Goal: Transaction & Acquisition: Purchase product/service

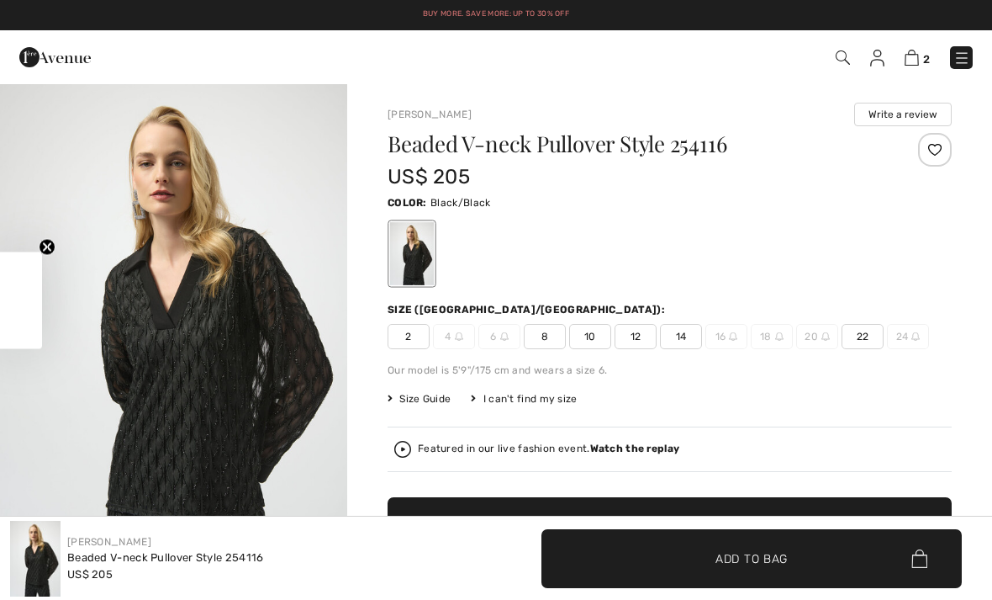
checkbox input "true"
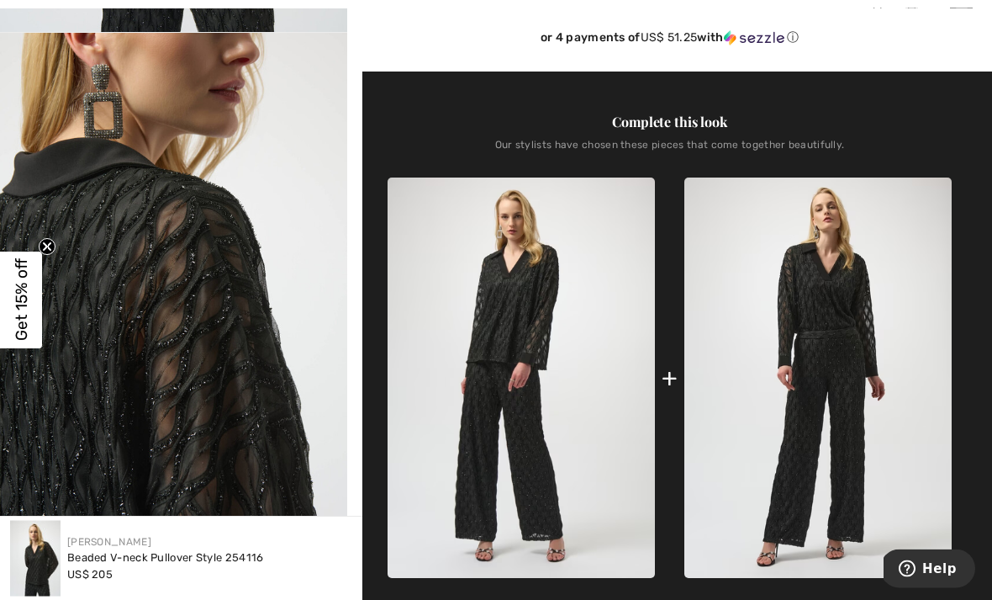
scroll to position [571, 0]
click at [485, 399] on img at bounding box center [521, 377] width 267 height 400
click at [799, 402] on img at bounding box center [817, 377] width 267 height 400
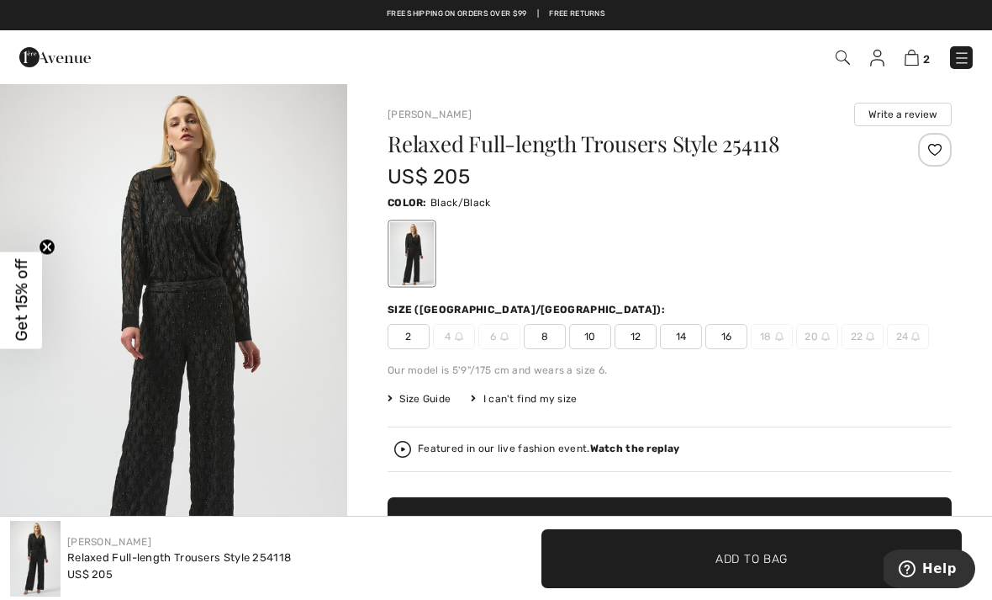
click at [917, 313] on div "Size ([GEOGRAPHIC_DATA]/[GEOGRAPHIC_DATA]):" at bounding box center [670, 309] width 564 height 15
click at [842, 50] on img at bounding box center [843, 57] width 14 height 14
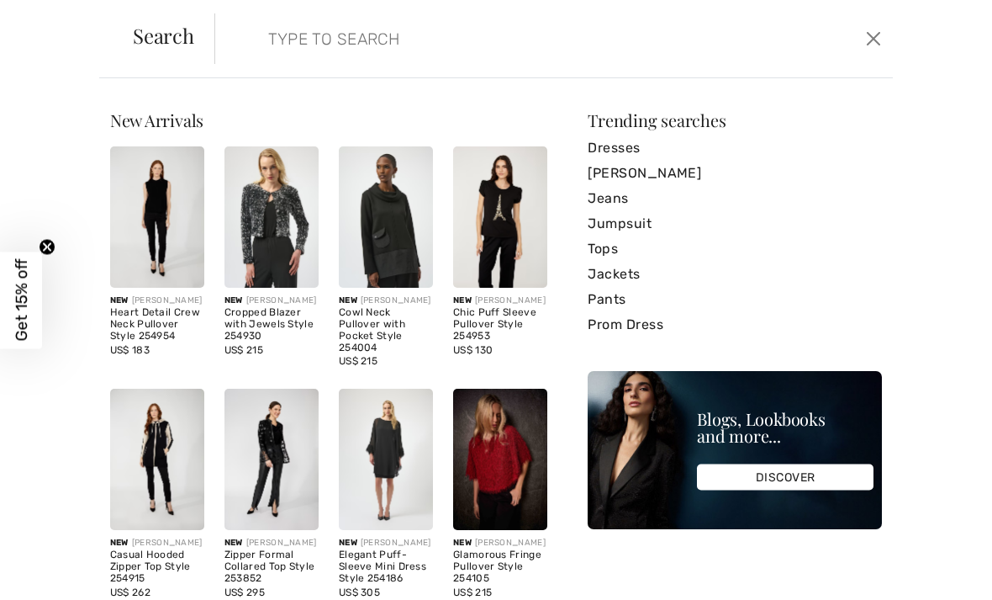
click at [436, 29] on input "search" at bounding box center [483, 38] width 455 height 50
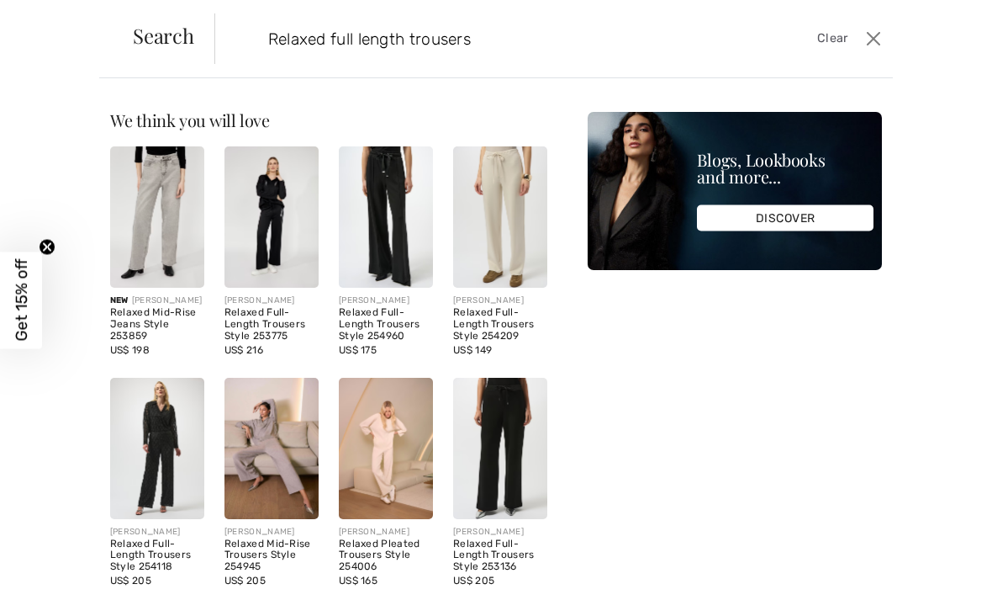
click at [616, 46] on input "Relaxed full length trousers" at bounding box center [483, 38] width 455 height 50
type input "Relaxed full length trousers"
click at [394, 251] on img at bounding box center [386, 216] width 94 height 141
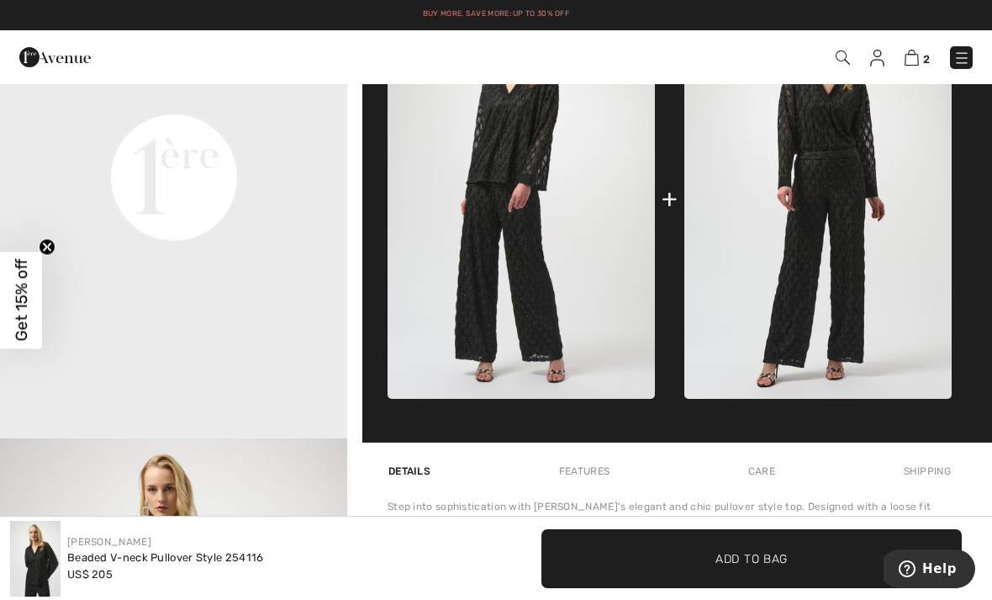
scroll to position [457, 0]
click at [792, 503] on div "Step into sophistication with [PERSON_NAME]'s elegant and chic pullover style t…" at bounding box center [670, 529] width 564 height 61
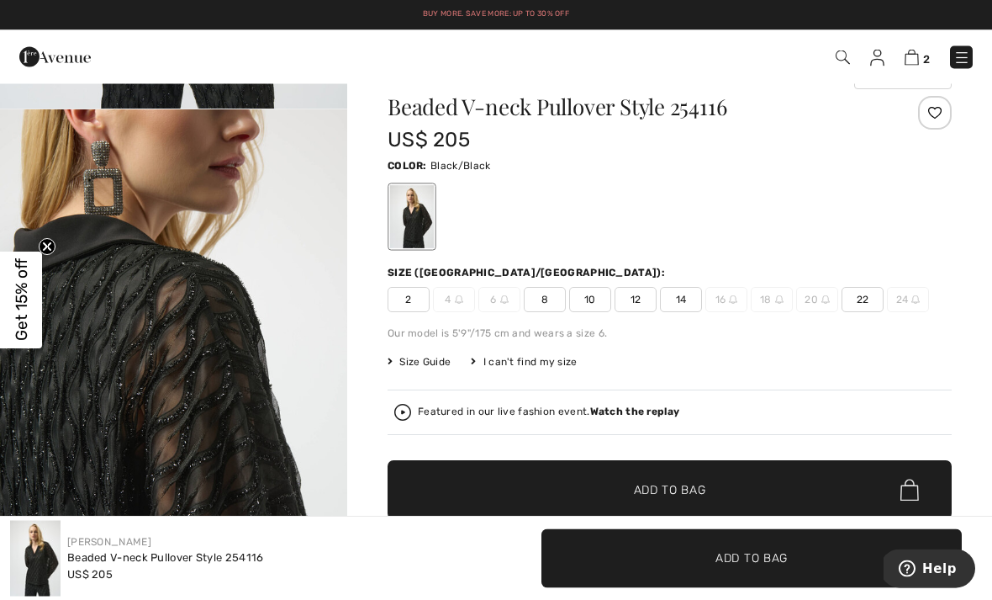
scroll to position [0, 0]
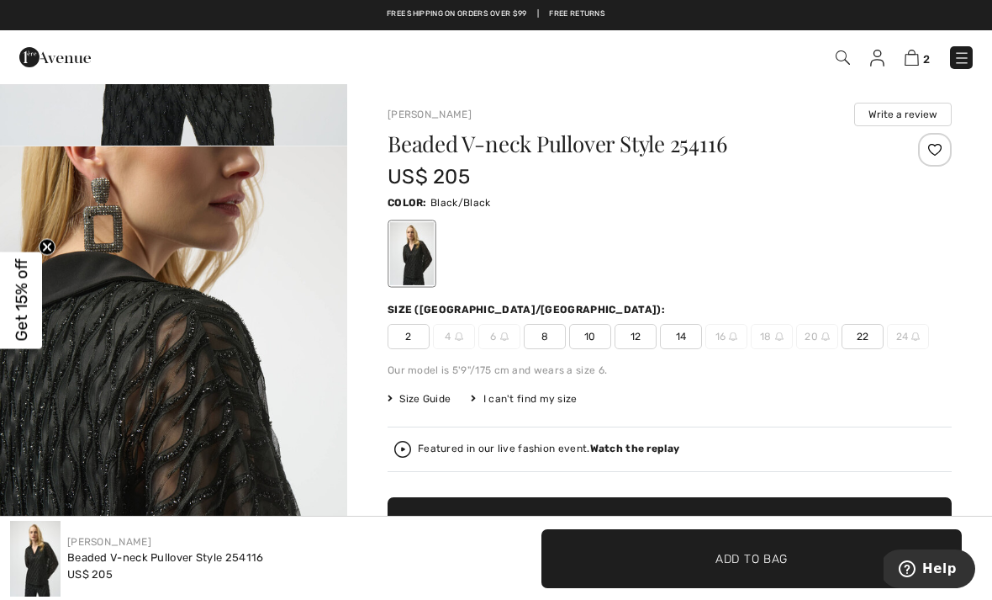
click at [844, 51] on img at bounding box center [843, 57] width 14 height 14
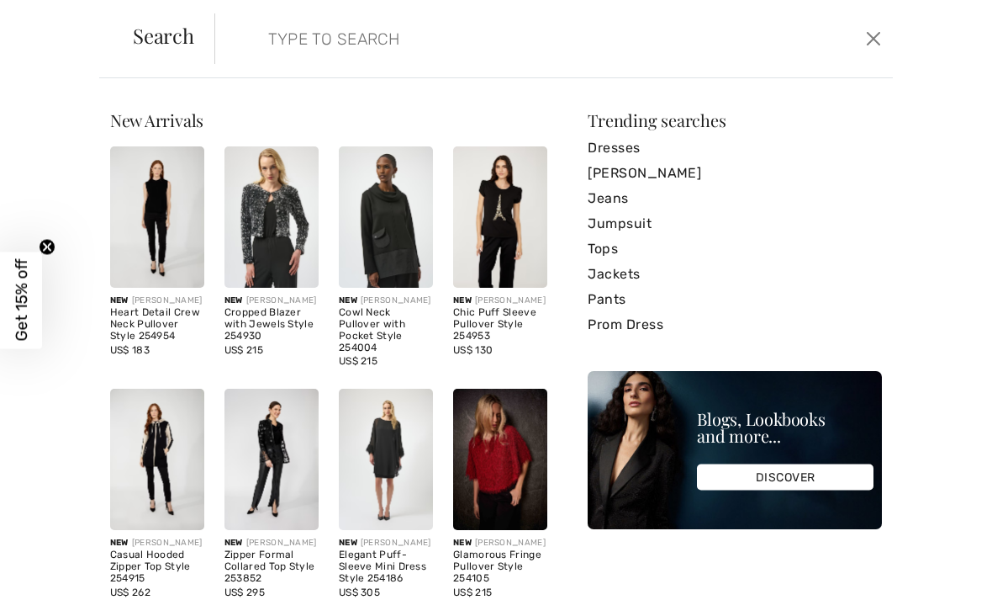
click at [327, 39] on input "search" at bounding box center [483, 38] width 455 height 50
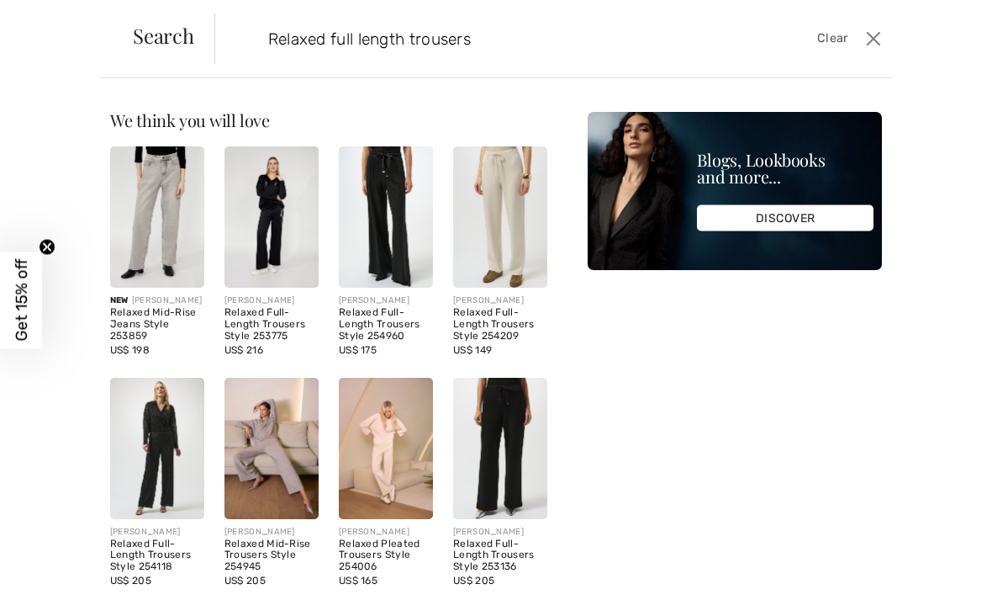
click at [547, 54] on input "Relaxed full length trousers" at bounding box center [483, 38] width 455 height 50
click at [629, 52] on input "Relaxed full length trousers" at bounding box center [483, 38] width 455 height 50
click at [632, 50] on input "Relaxed full length trousers" at bounding box center [483, 38] width 455 height 50
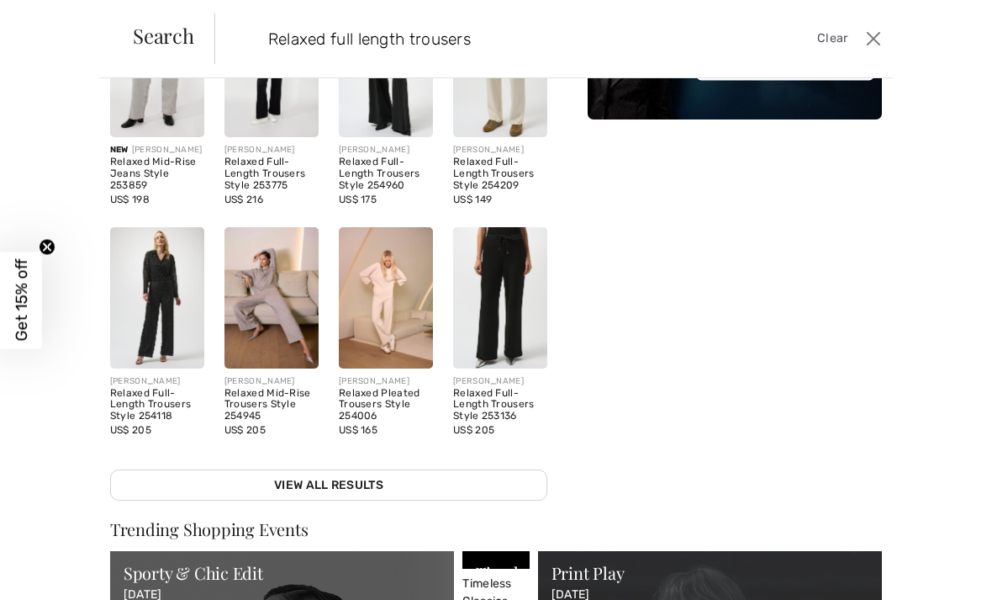
scroll to position [149, 0]
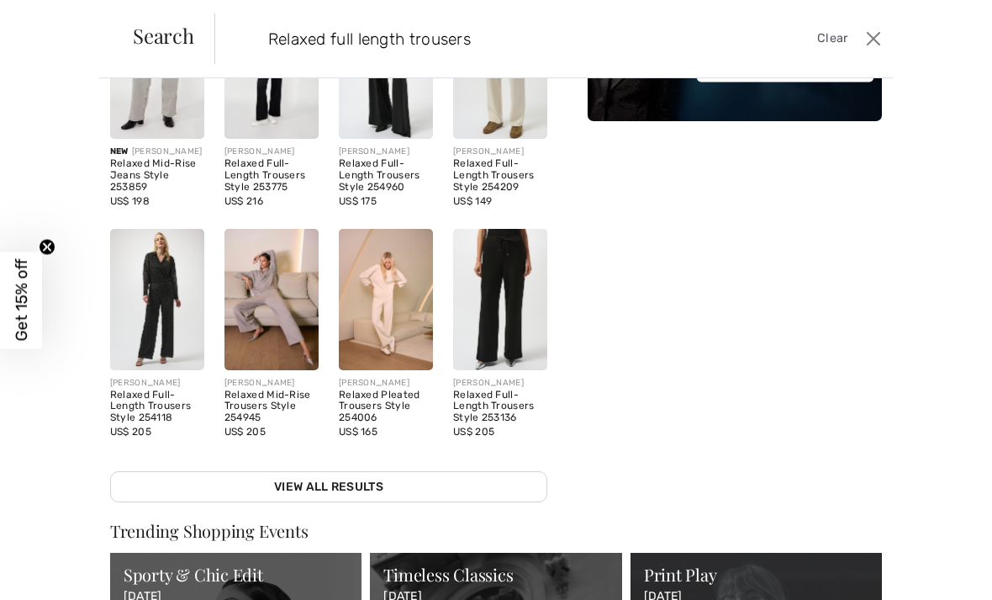
type input "Relaxed full length trousers"
click at [515, 321] on img at bounding box center [500, 299] width 94 height 141
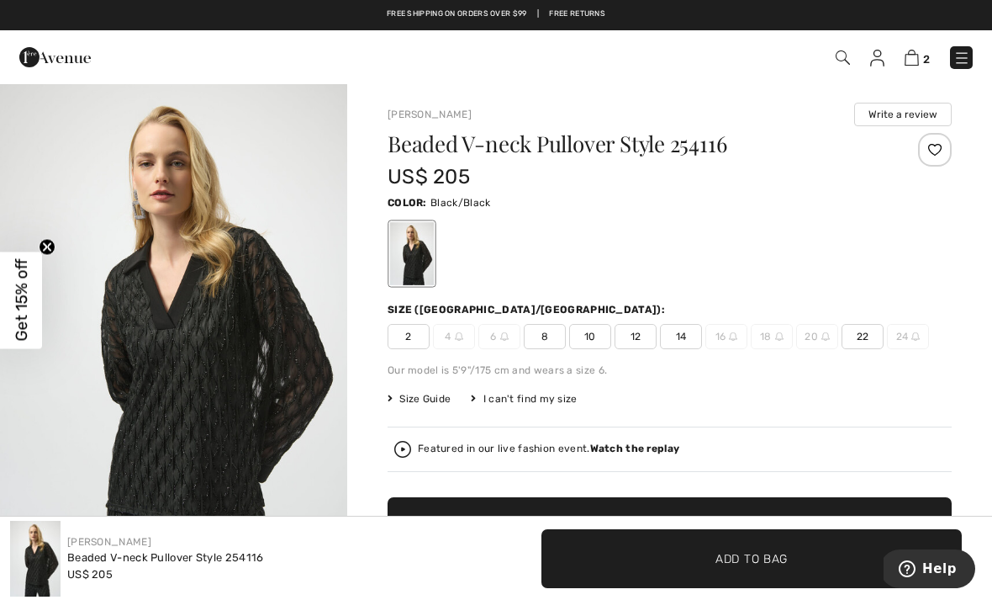
click at [962, 57] on img at bounding box center [962, 58] width 17 height 17
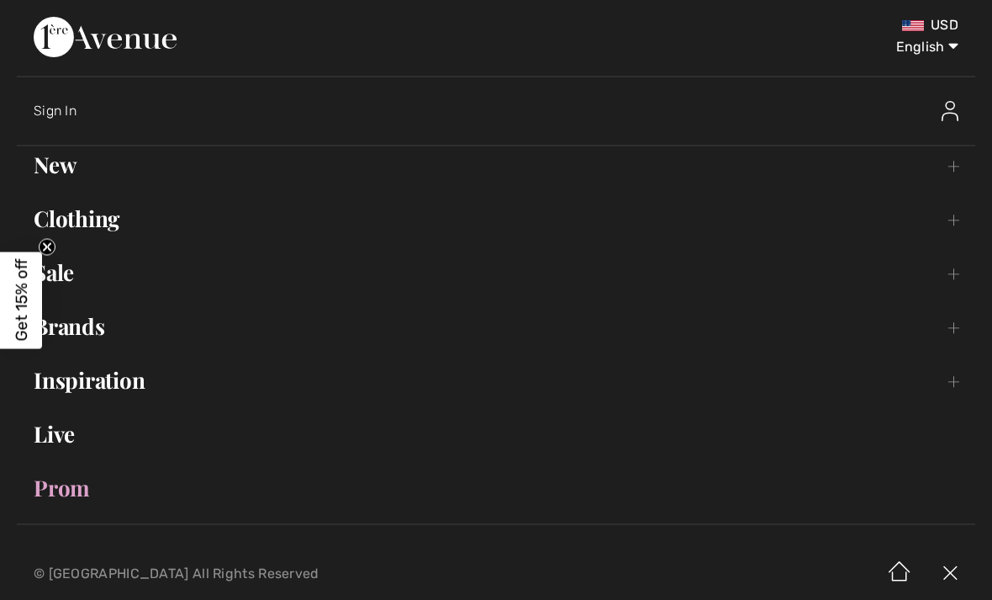
click at [103, 221] on link "Clothing Toggle submenu" at bounding box center [496, 218] width 959 height 37
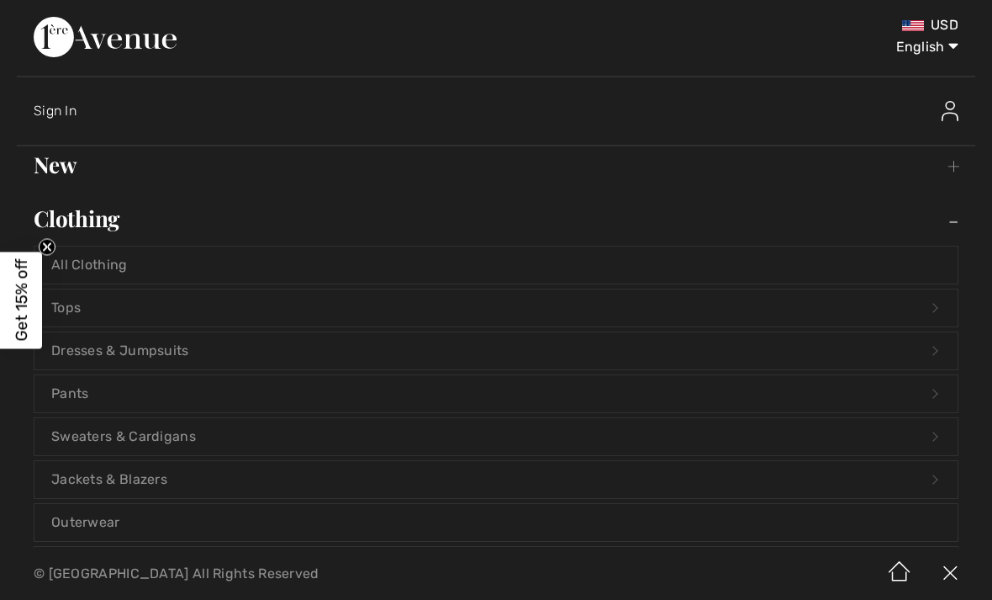
click at [74, 400] on link "Pants Open submenu" at bounding box center [495, 393] width 923 height 37
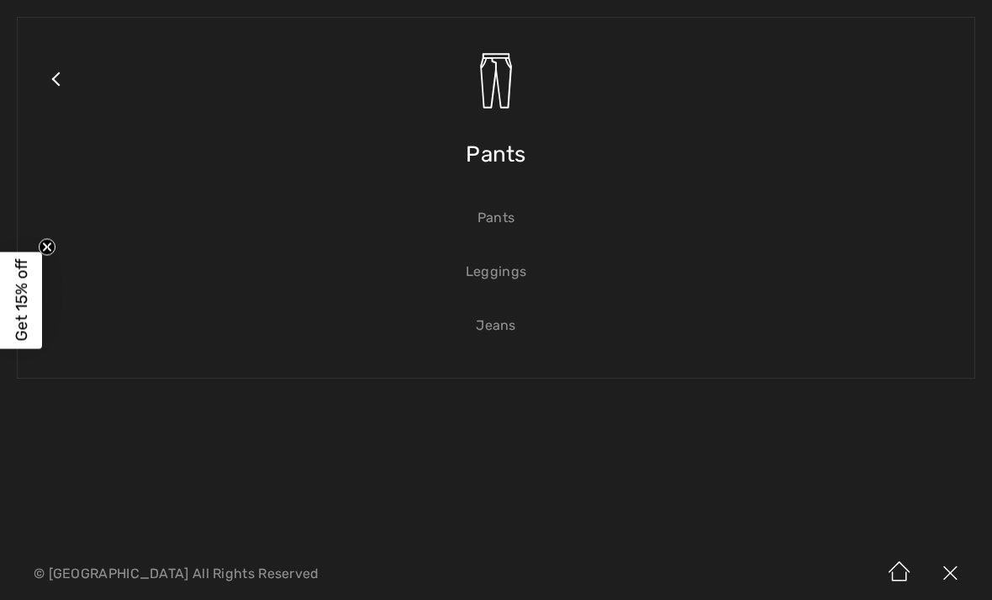
click at [49, 241] on circle "Close teaser" at bounding box center [48, 247] width 16 height 16
click at [503, 218] on link "Pants" at bounding box center [495, 217] width 923 height 37
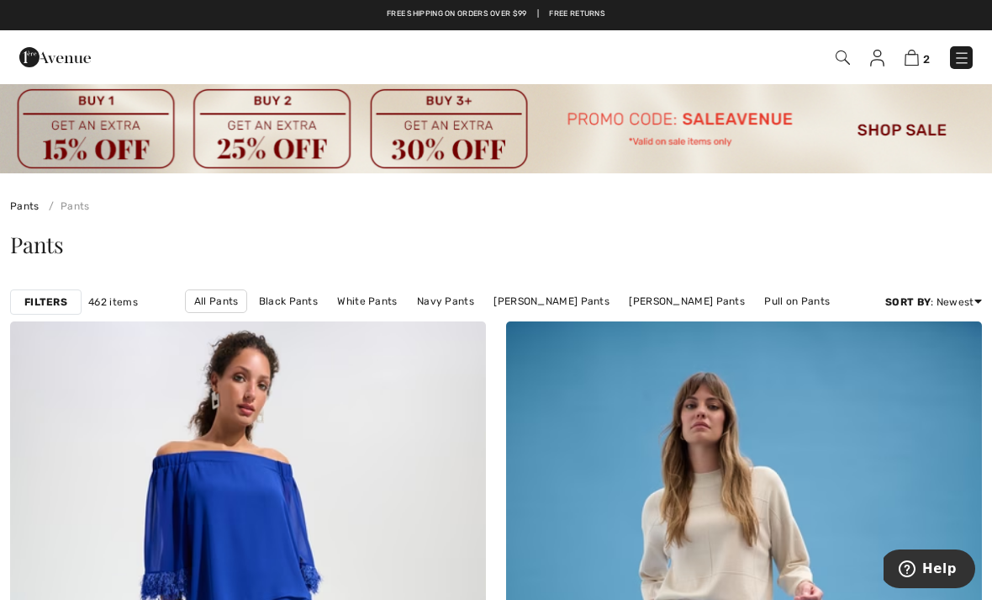
click at [258, 302] on link "Black Pants" at bounding box center [289, 301] width 76 height 22
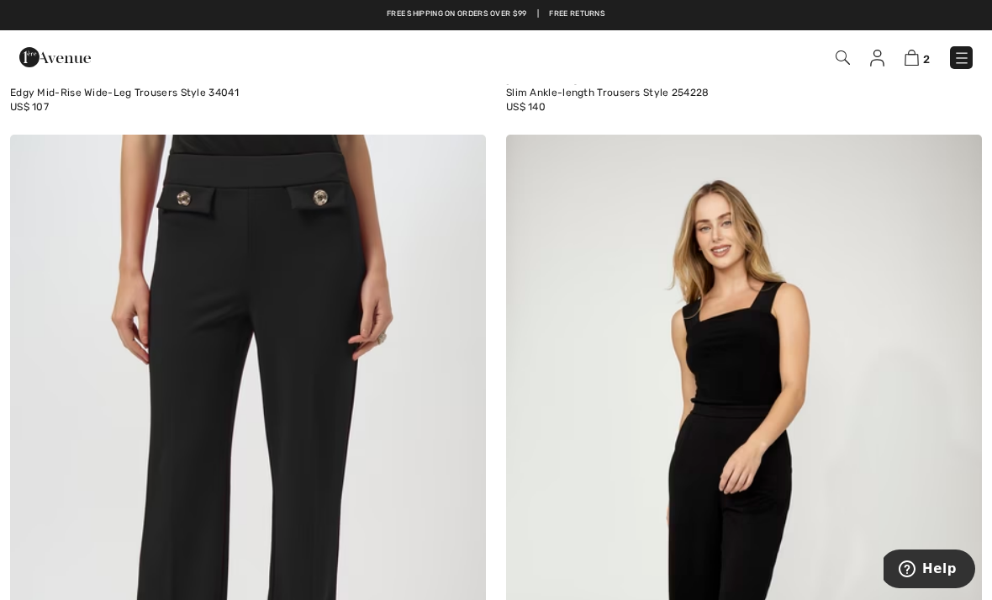
scroll to position [9190, 0]
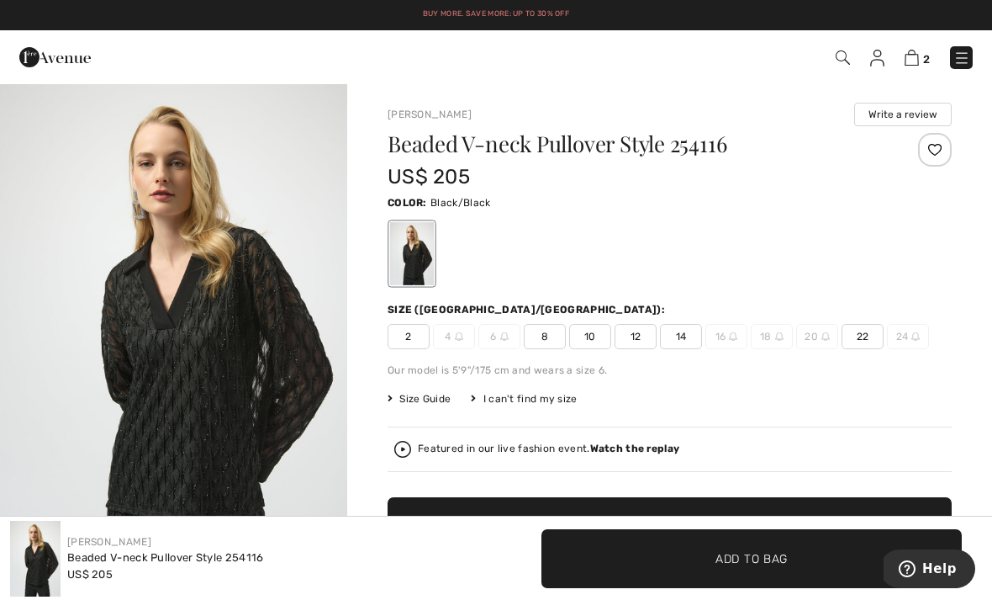
click at [968, 59] on img at bounding box center [962, 58] width 17 height 17
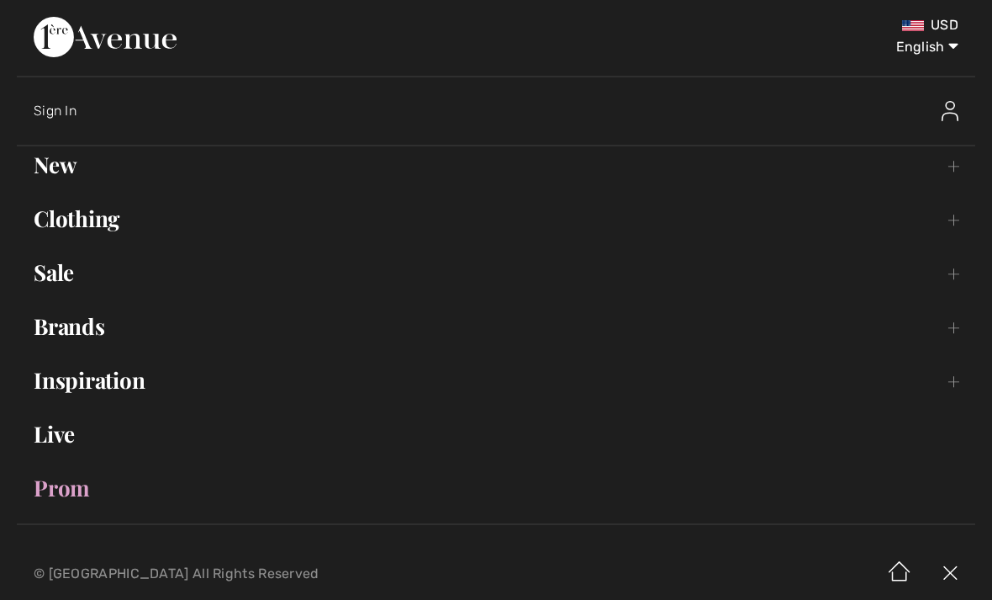
click at [58, 227] on link "Clothing Toggle submenu" at bounding box center [496, 218] width 959 height 37
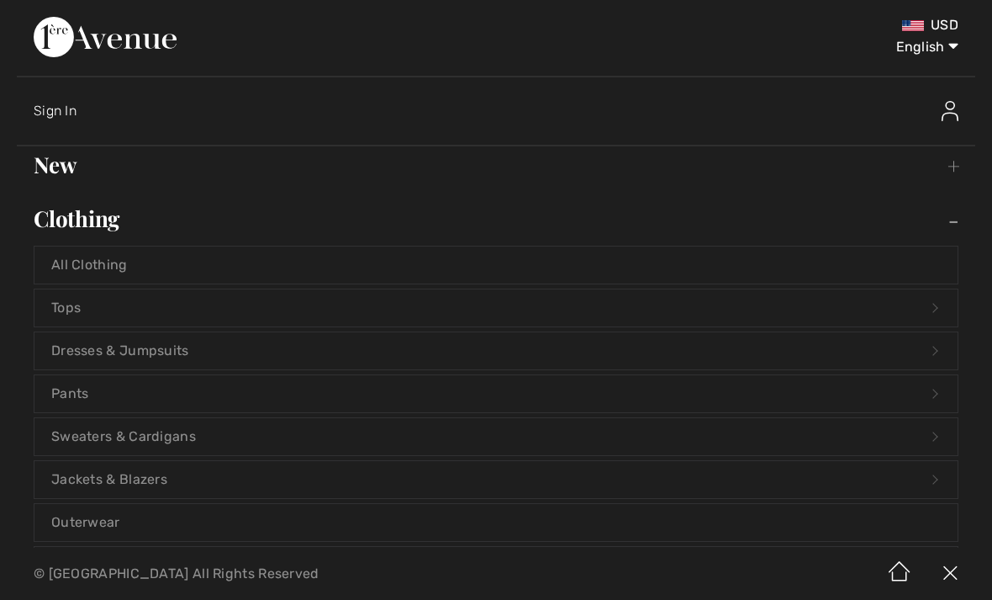
click at [70, 388] on link "Pants Open submenu" at bounding box center [495, 393] width 923 height 37
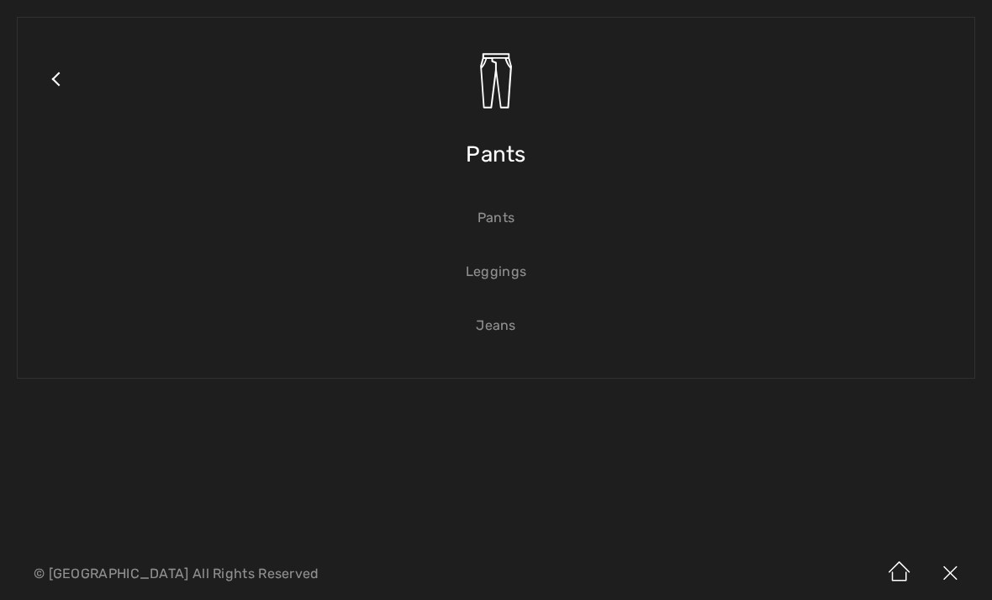
click at [490, 208] on link "Pants" at bounding box center [495, 217] width 923 height 37
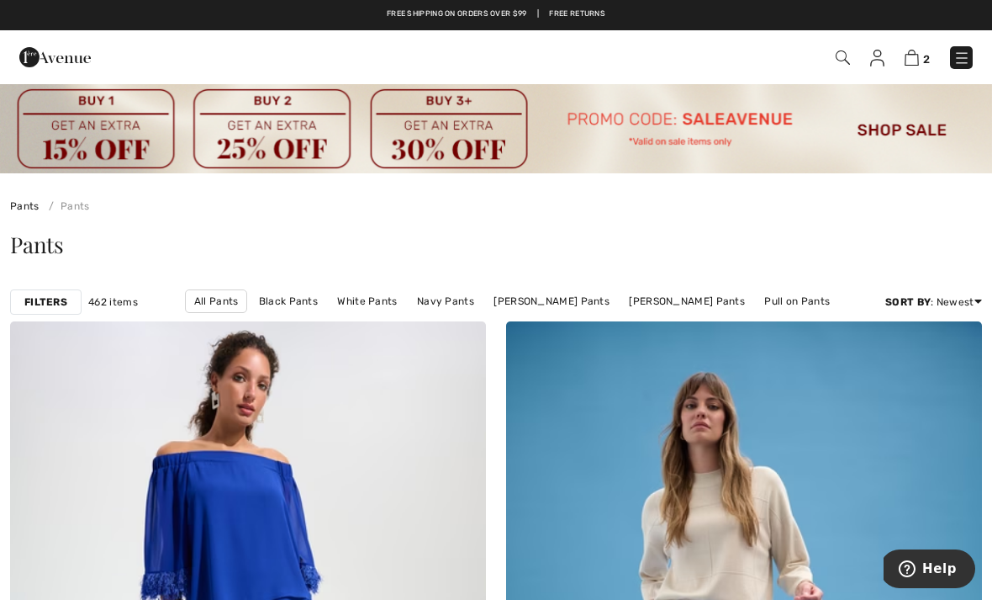
click at [756, 295] on link "Pull on Pants" at bounding box center [797, 301] width 82 height 22
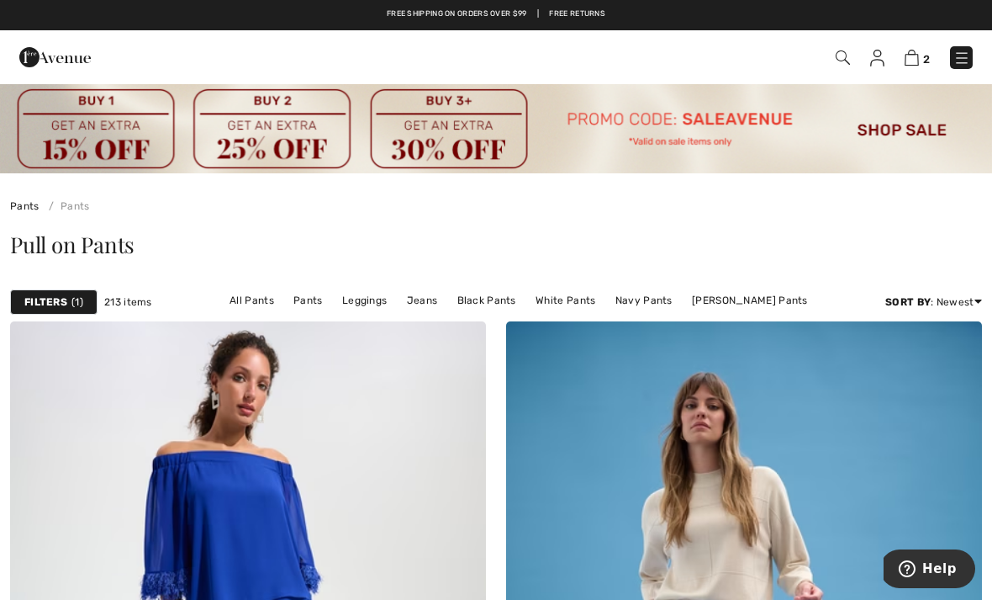
click at [42, 302] on strong "Filters" at bounding box center [45, 301] width 43 height 15
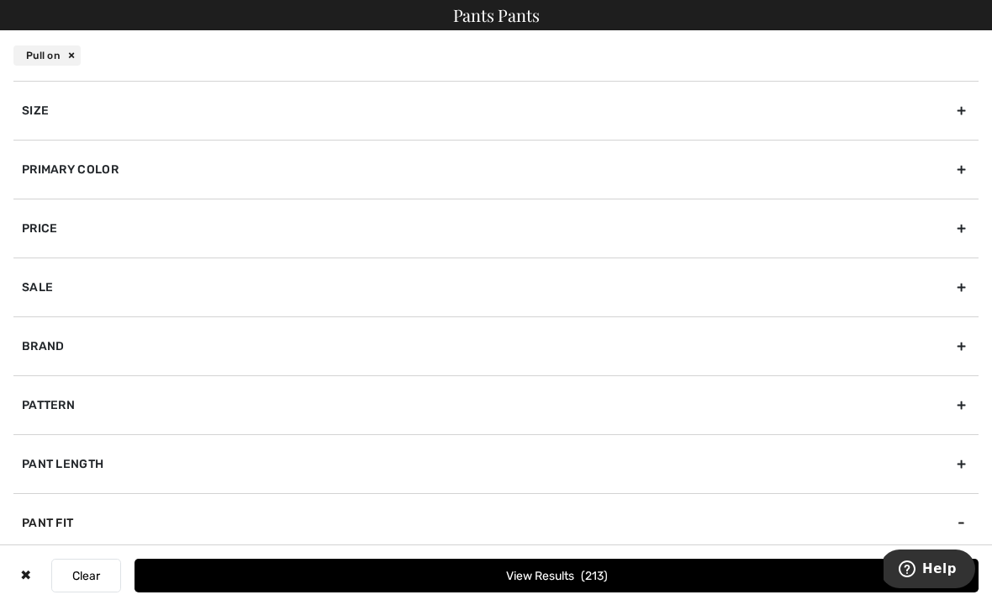
click at [40, 159] on div "Primary Color" at bounding box center [495, 169] width 965 height 59
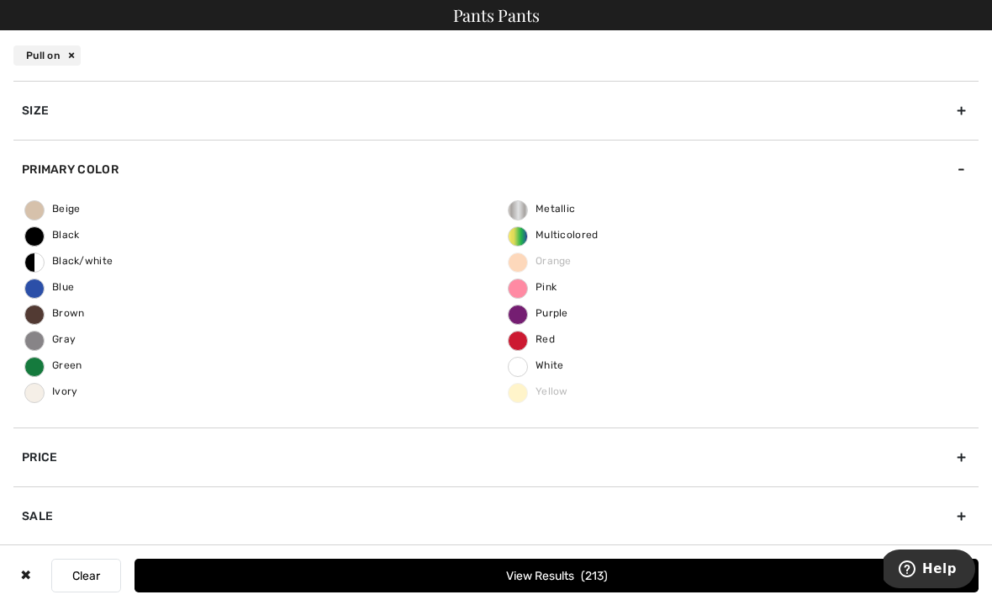
click at [37, 229] on span "Black" at bounding box center [52, 235] width 55 height 12
click at [0, 0] on input "Black" at bounding box center [0, 0] width 0 height 0
click at [512, 571] on button "View Results 107" at bounding box center [557, 575] width 844 height 34
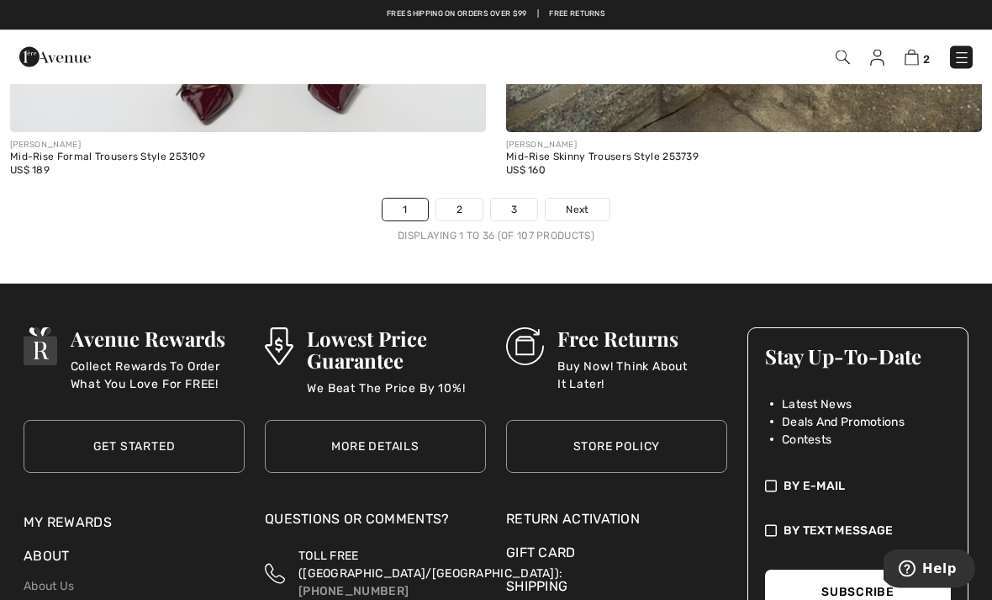
scroll to position [15007, 0]
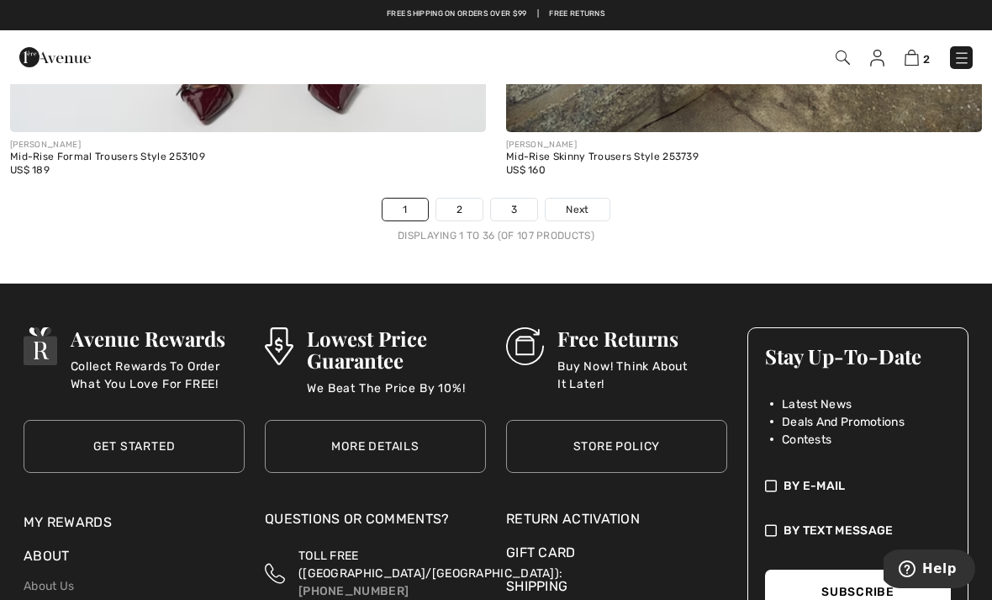
click at [466, 198] on link "2" at bounding box center [459, 209] width 46 height 22
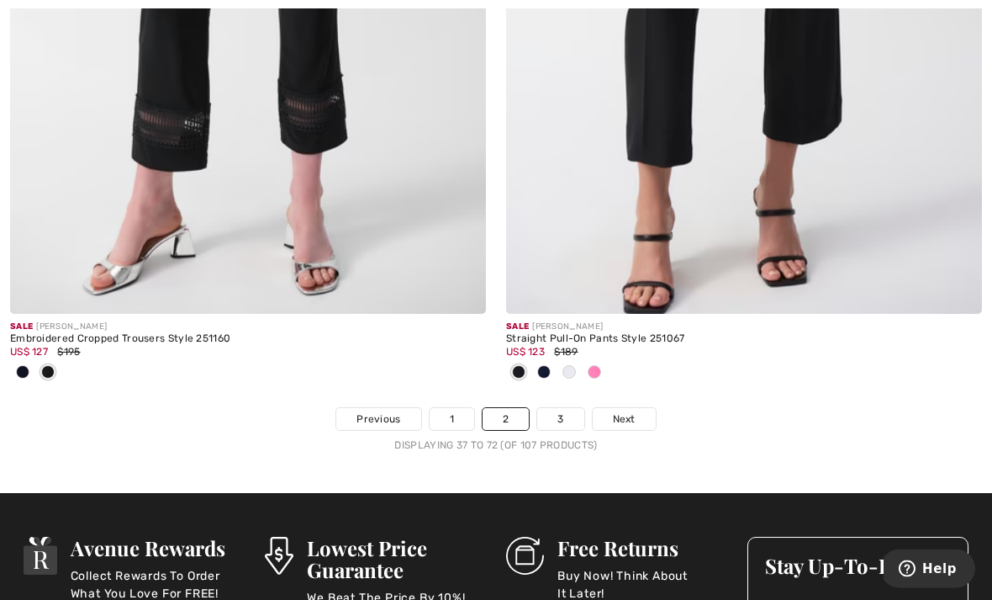
scroll to position [14662, 0]
click at [563, 408] on link "3" at bounding box center [560, 419] width 46 height 22
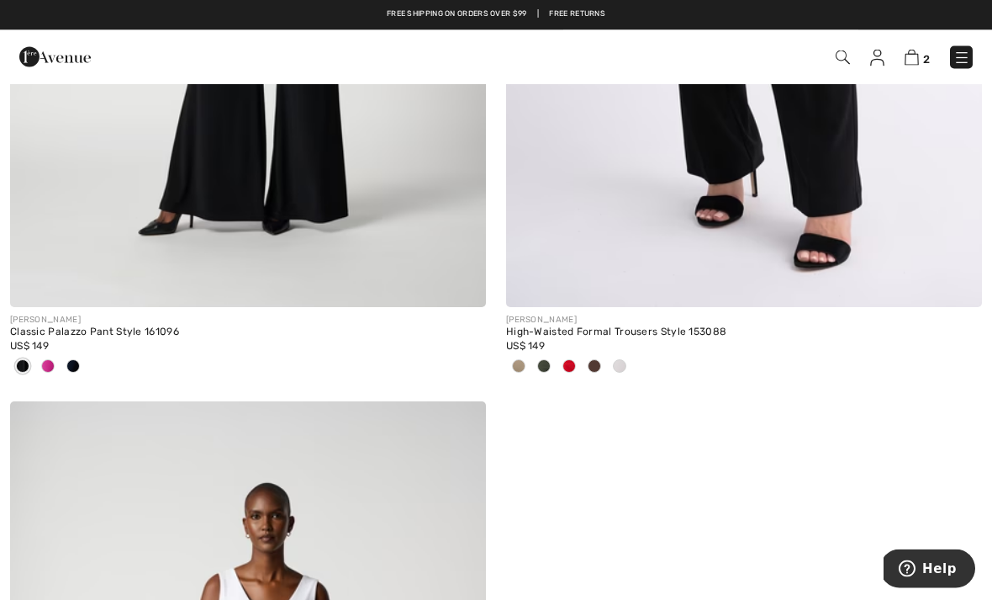
scroll to position [13989, 0]
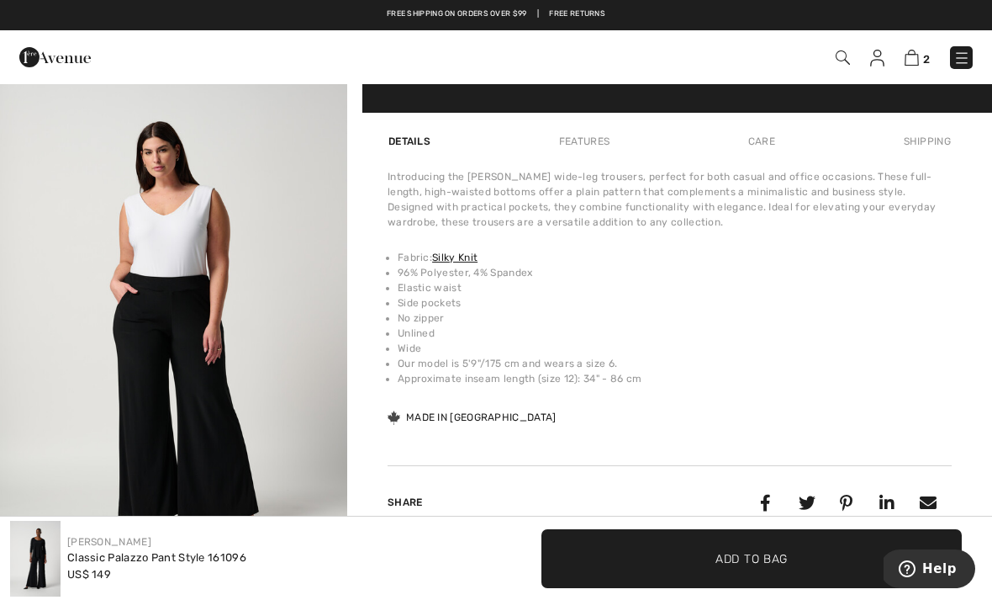
scroll to position [1553, 0]
